Goal: Information Seeking & Learning: Learn about a topic

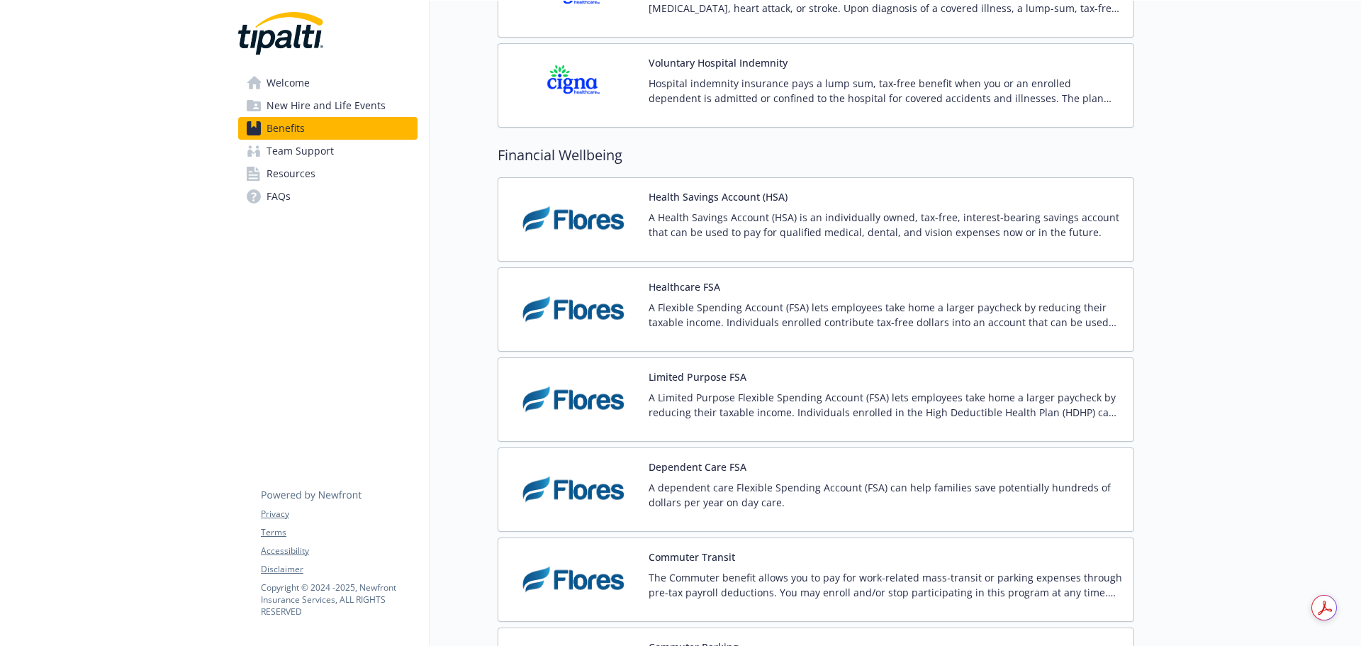
scroll to position [1913, 0]
